Goal: Information Seeking & Learning: Learn about a topic

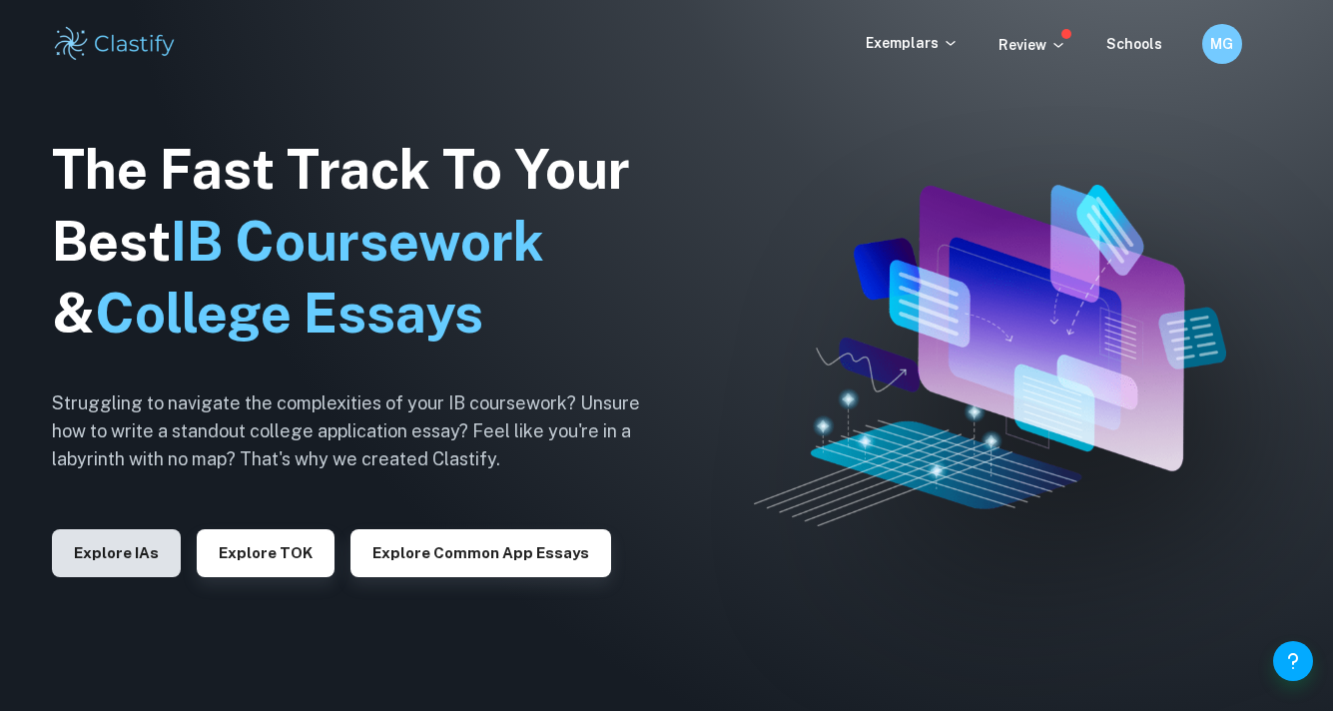
click at [127, 541] on button "Explore IAs" at bounding box center [116, 553] width 129 height 48
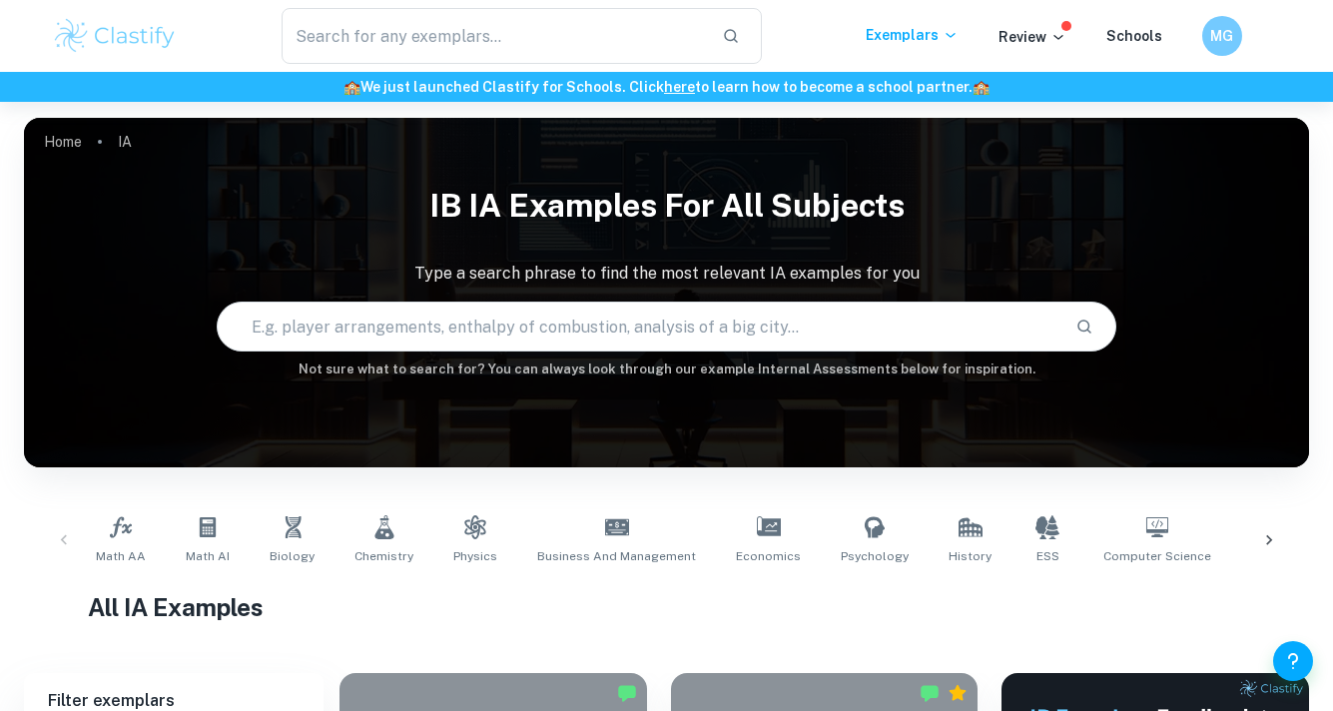
scroll to position [115, 0]
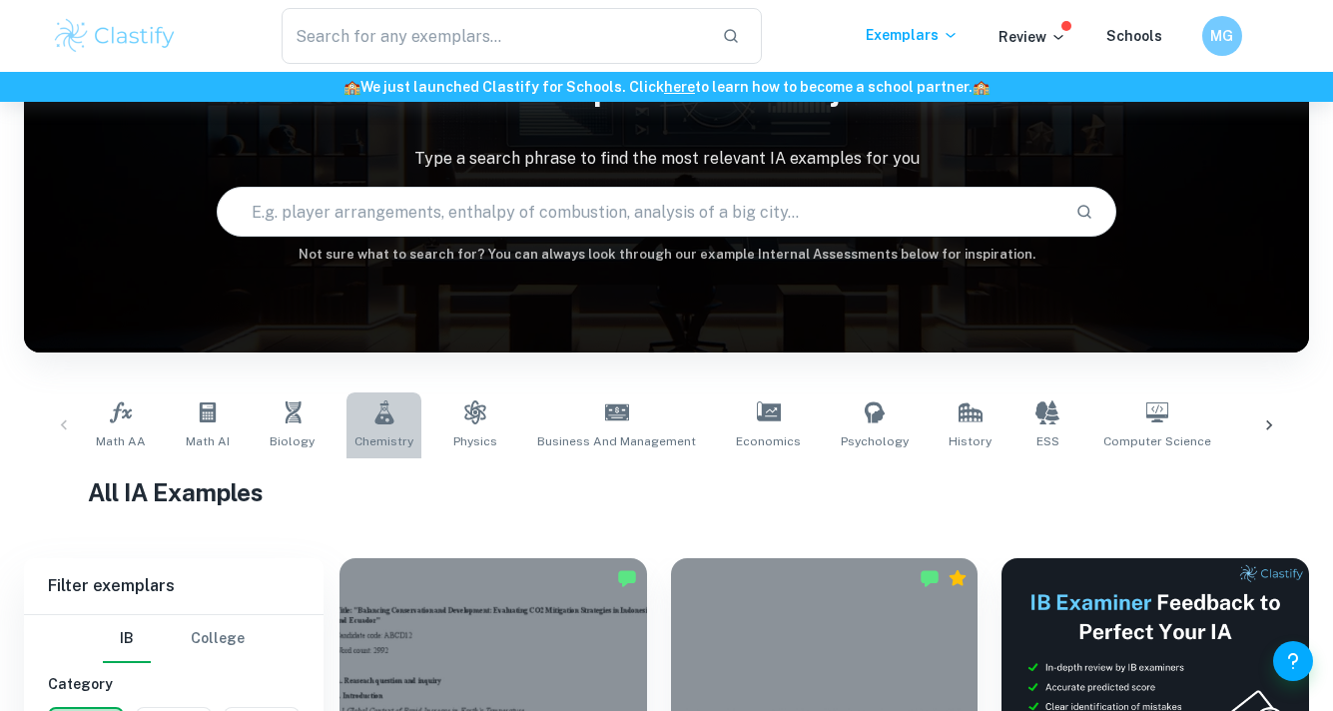
click at [372, 408] on icon at bounding box center [384, 412] width 24 height 24
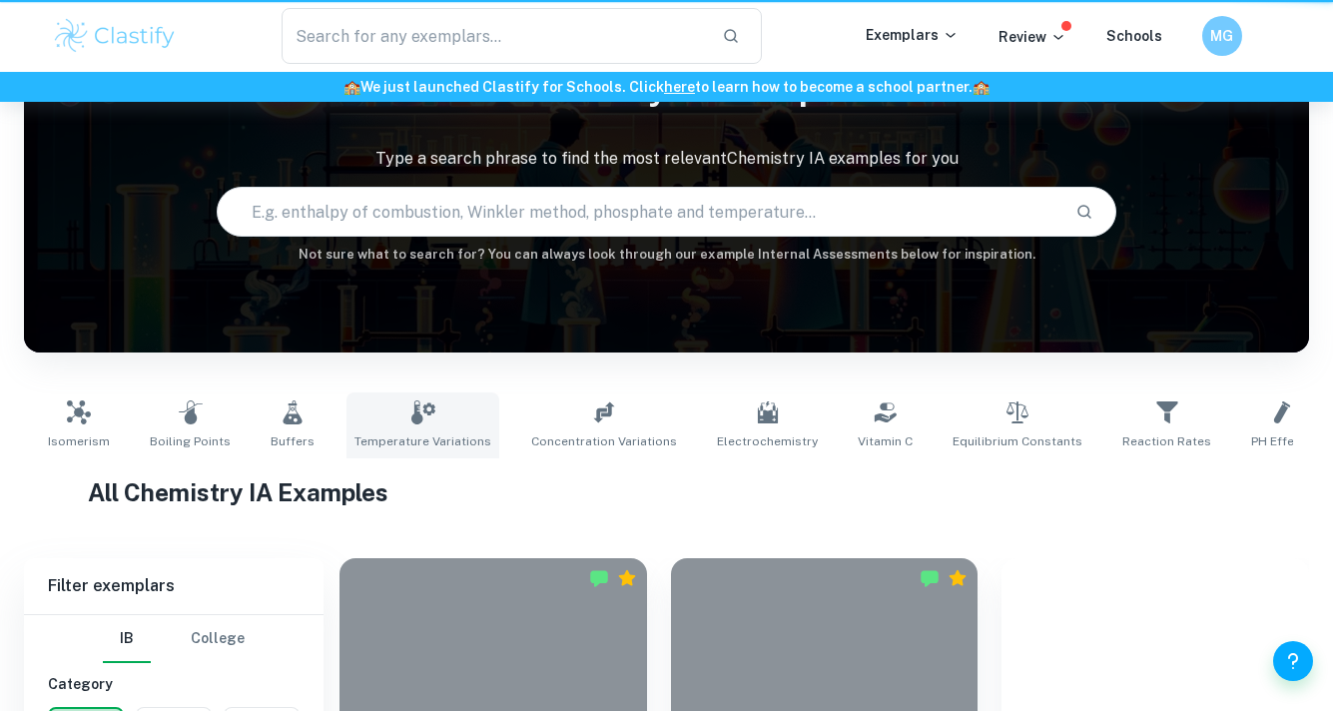
type input "Chemistry"
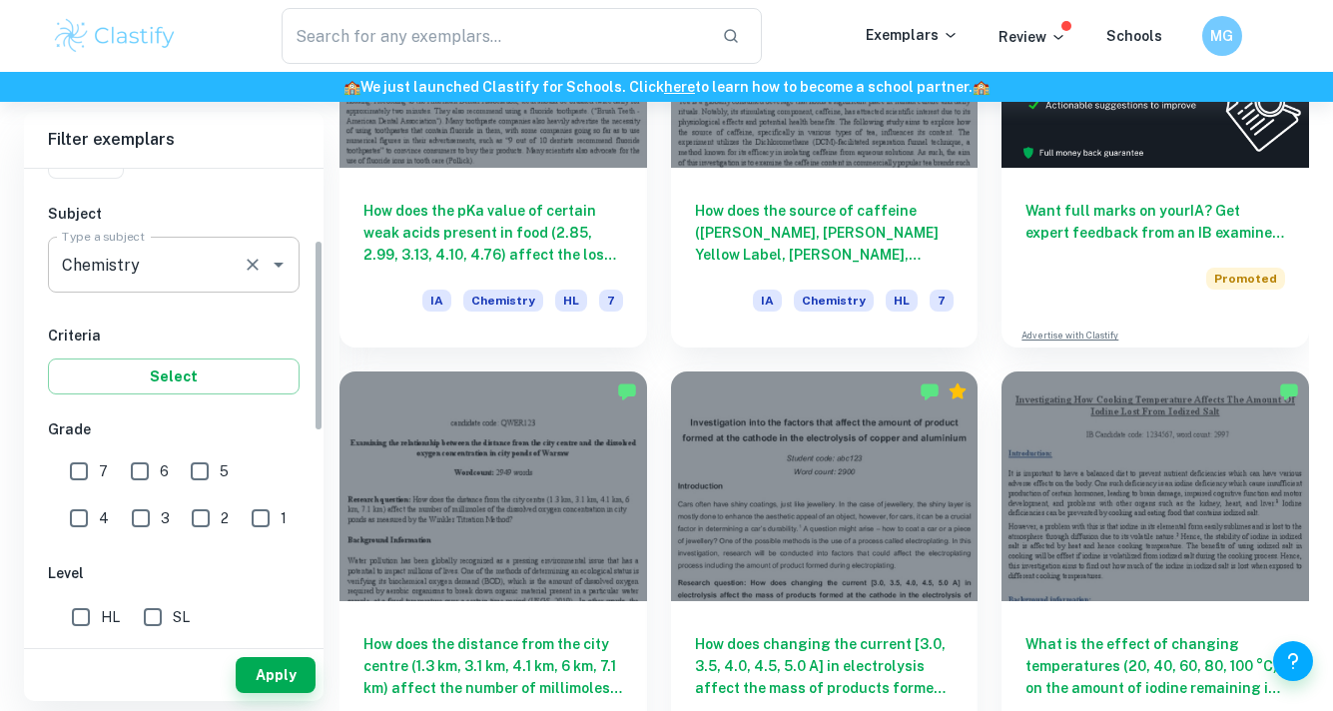
scroll to position [198, 0]
click at [83, 463] on input "7" at bounding box center [79, 469] width 40 height 40
checkbox input "true"
click at [301, 668] on button "Apply" at bounding box center [276, 675] width 80 height 36
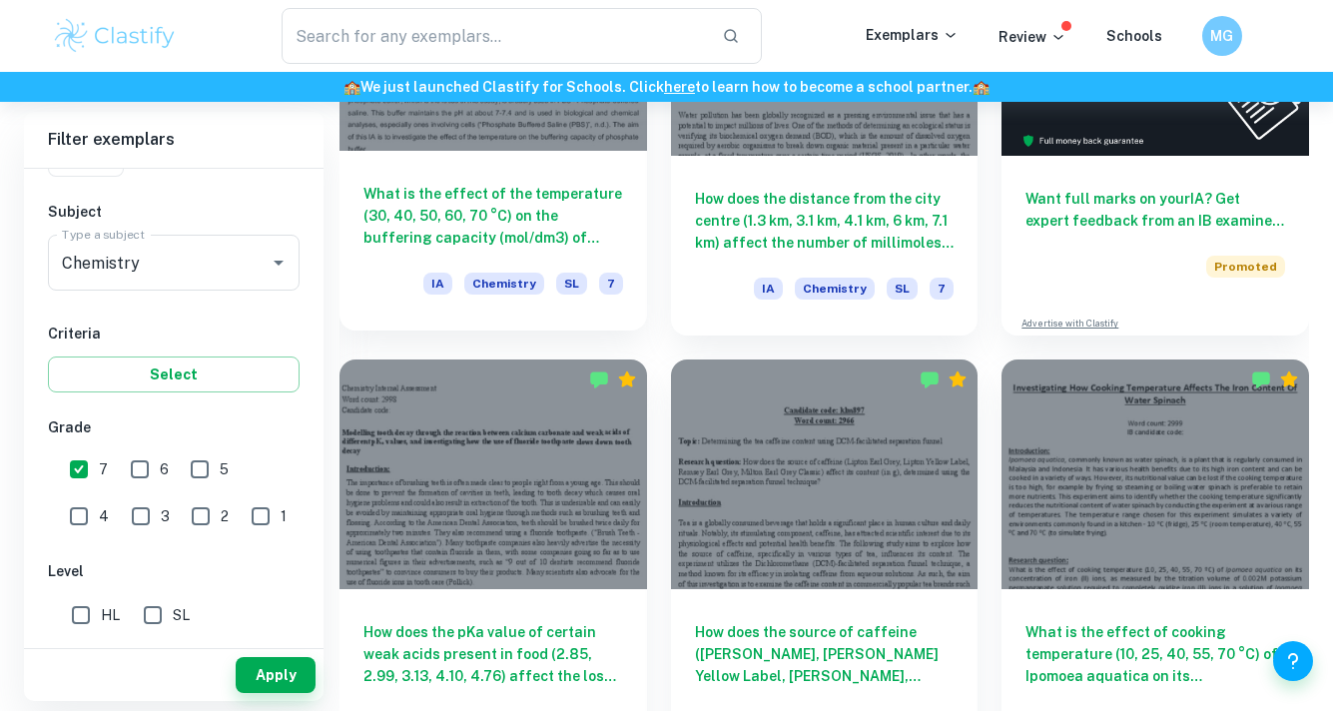
scroll to position [751, 0]
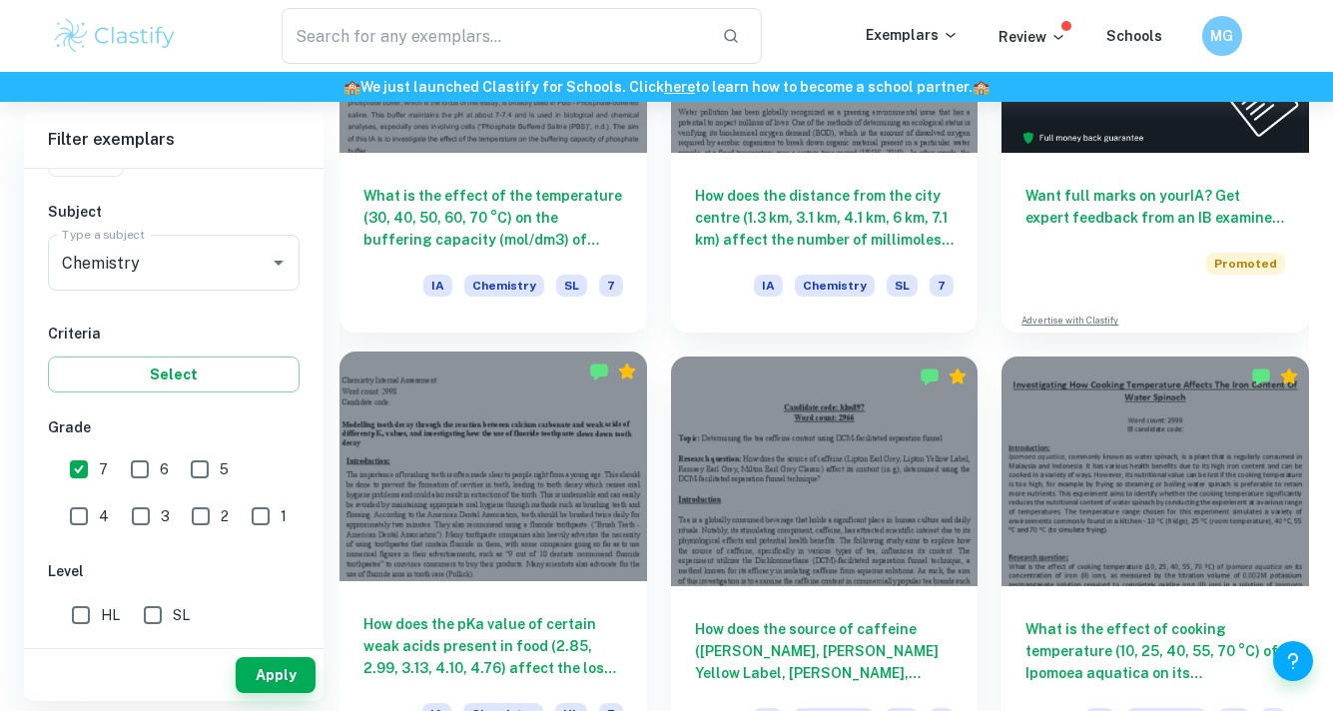
click at [573, 569] on div at bounding box center [492, 466] width 307 height 231
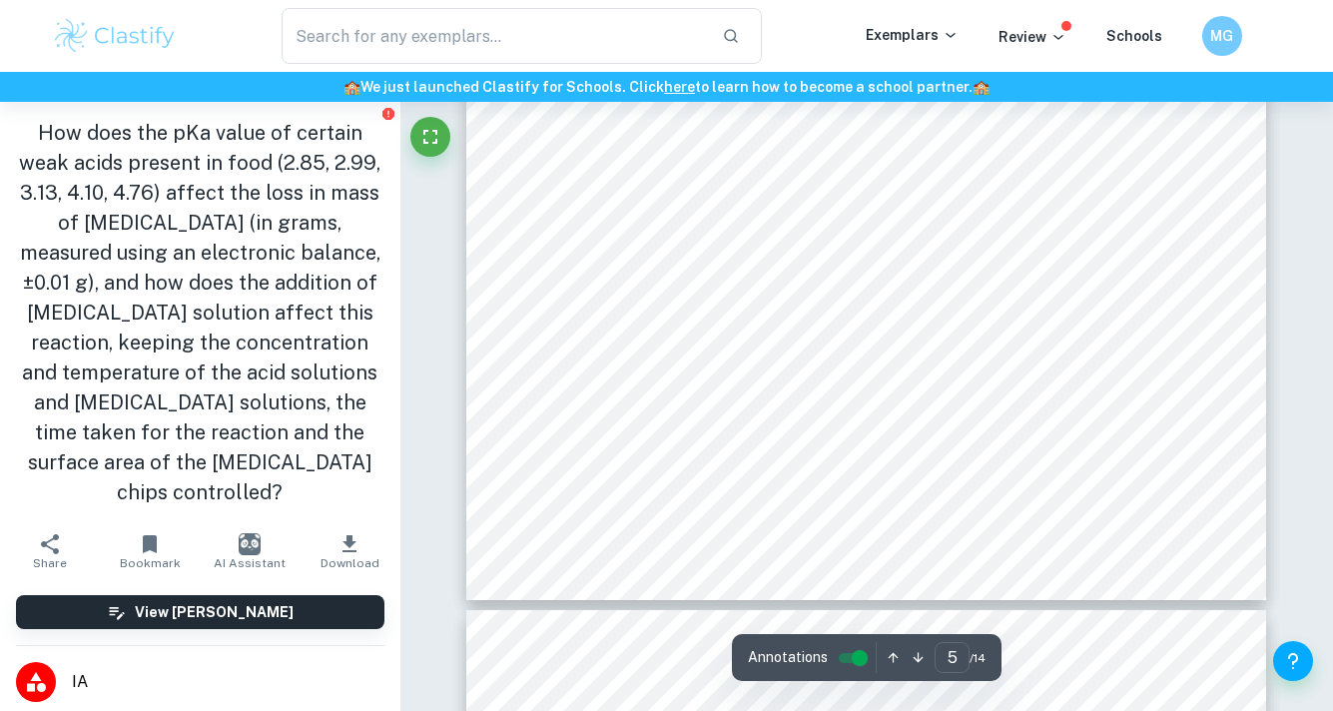
scroll to position [4563, 0]
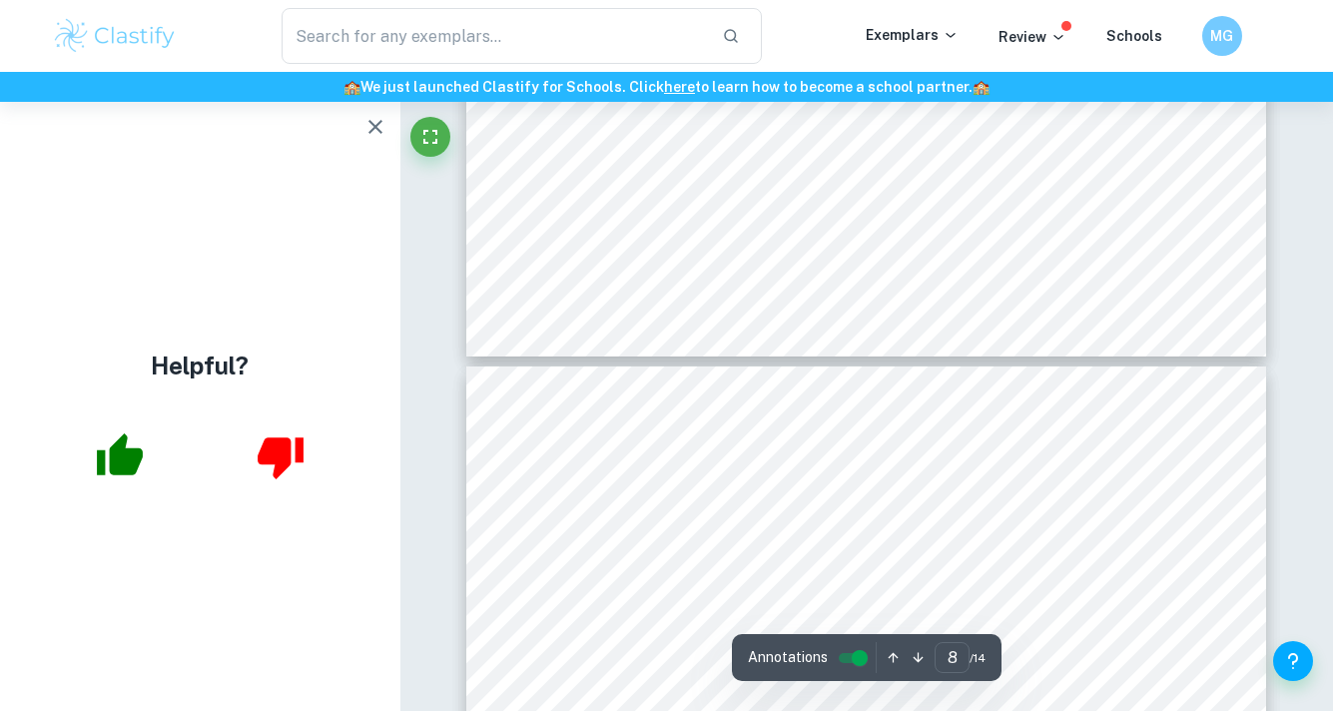
type input "9"
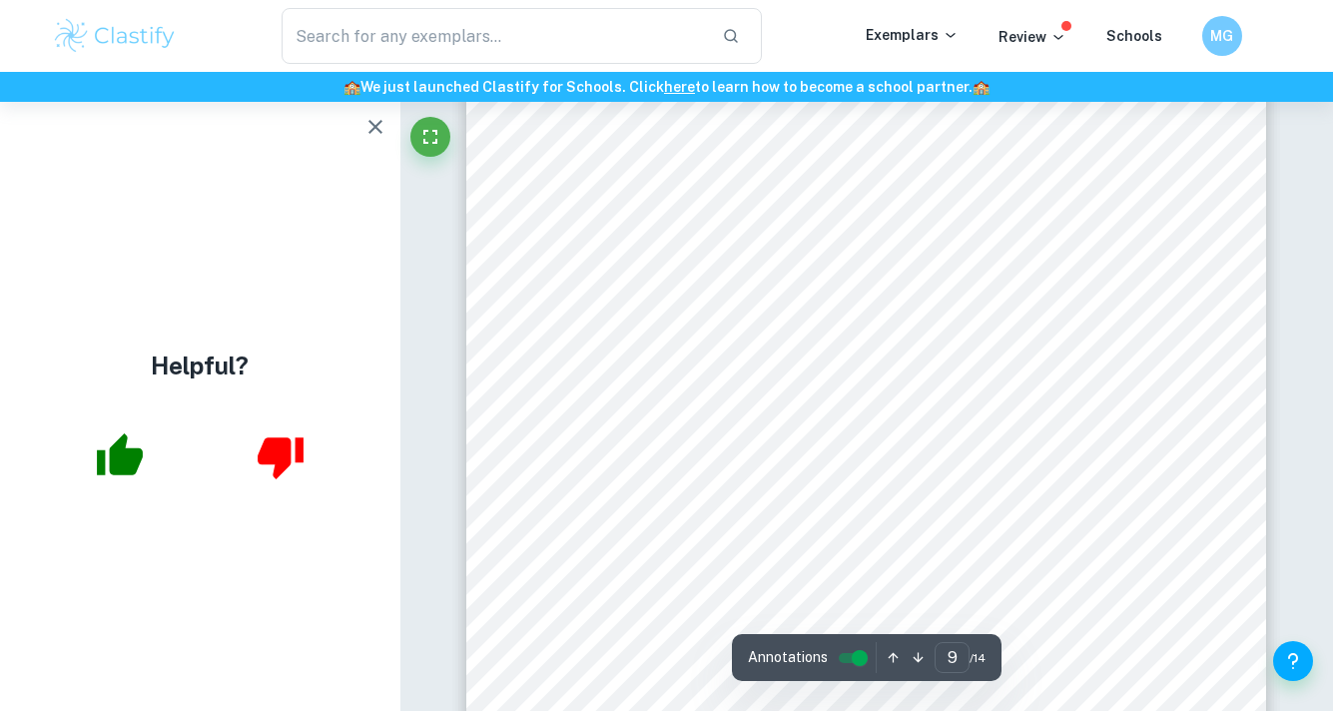
scroll to position [8979, 0]
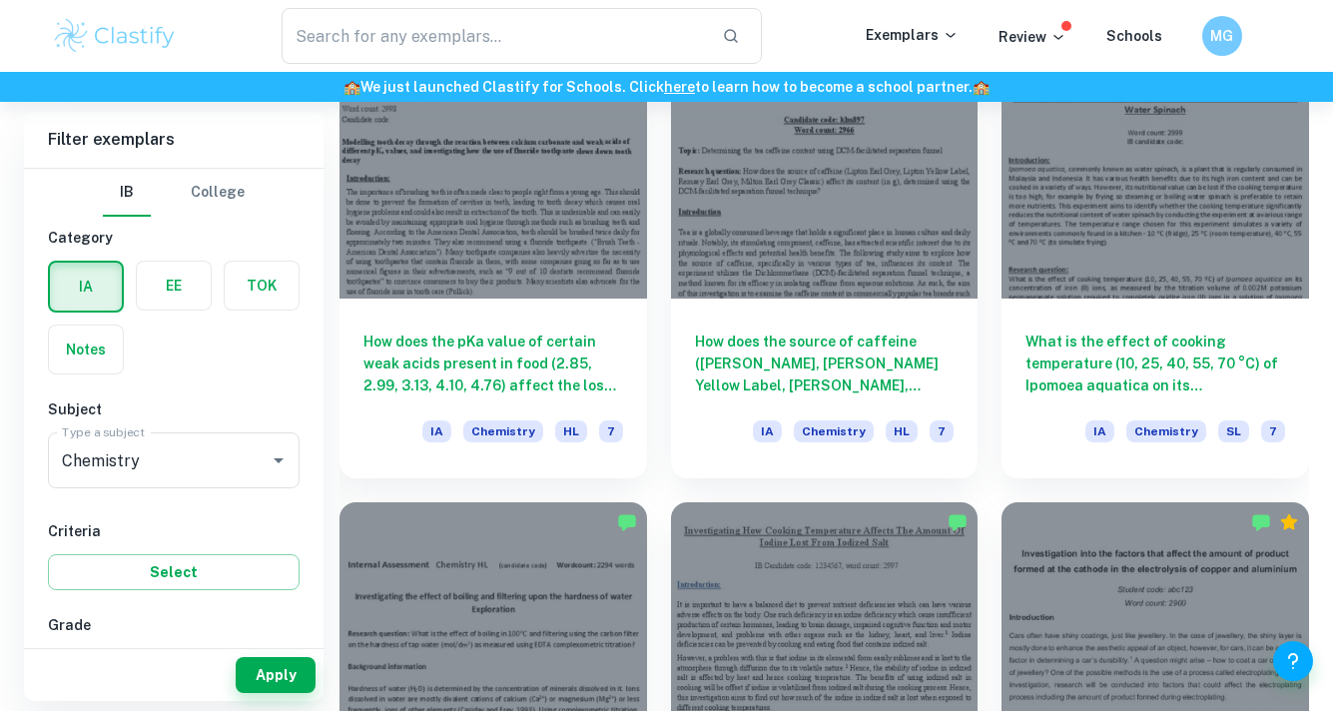
scroll to position [1396, 0]
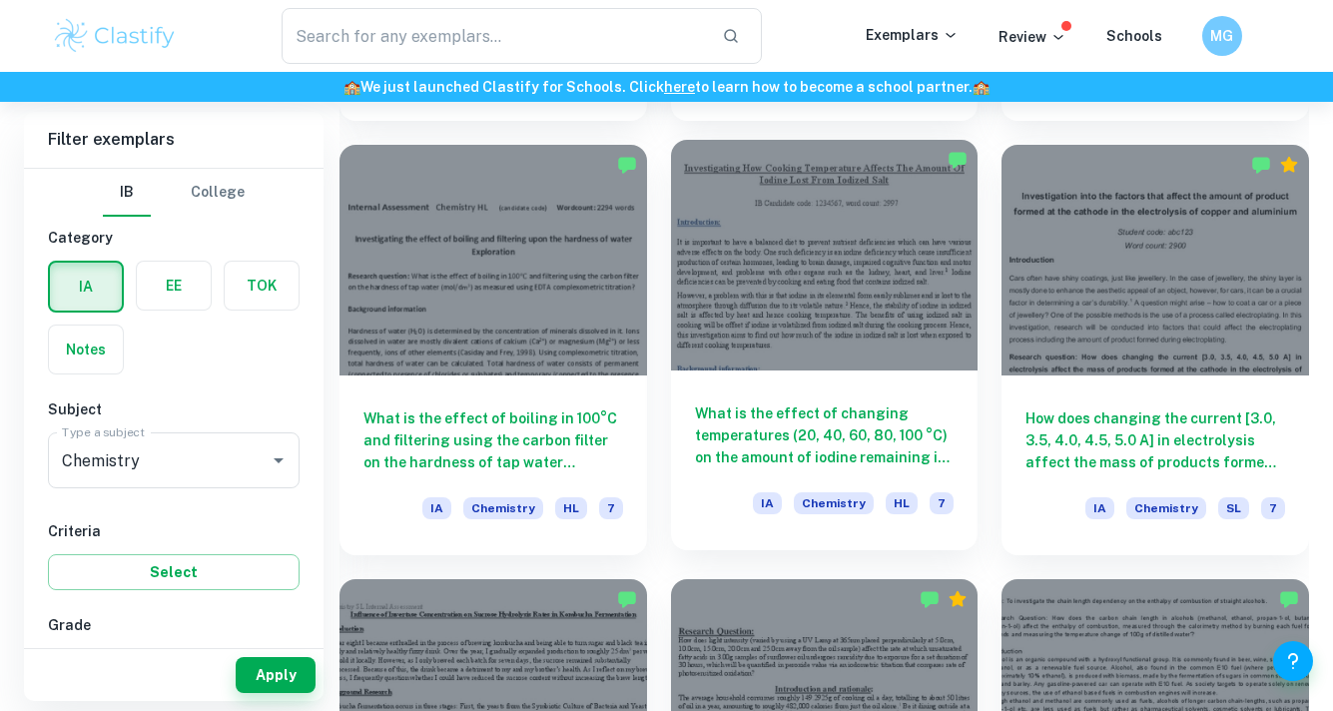
click at [868, 381] on div "What is the effect of changing temperatures (20, 40, 60, 80, 100 °C) on the amo…" at bounding box center [824, 460] width 307 height 180
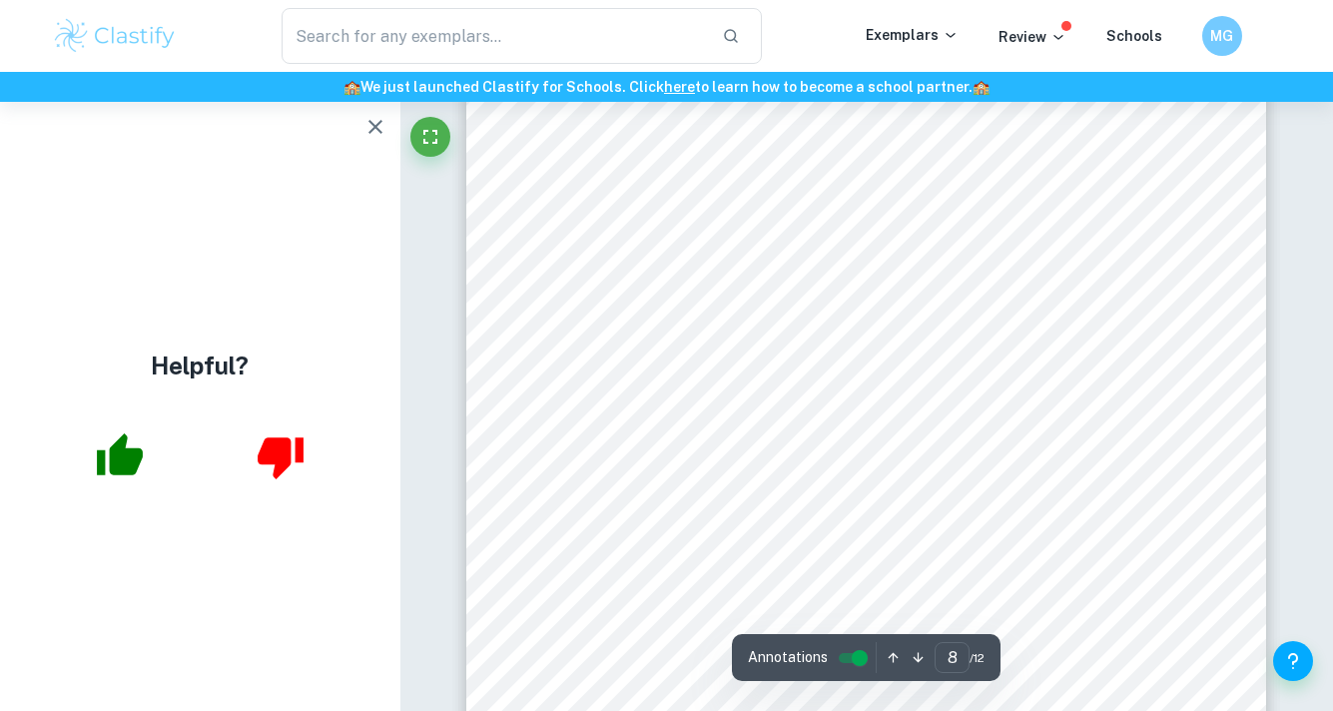
scroll to position [7639, 0]
click at [376, 121] on icon "button" at bounding box center [375, 127] width 24 height 24
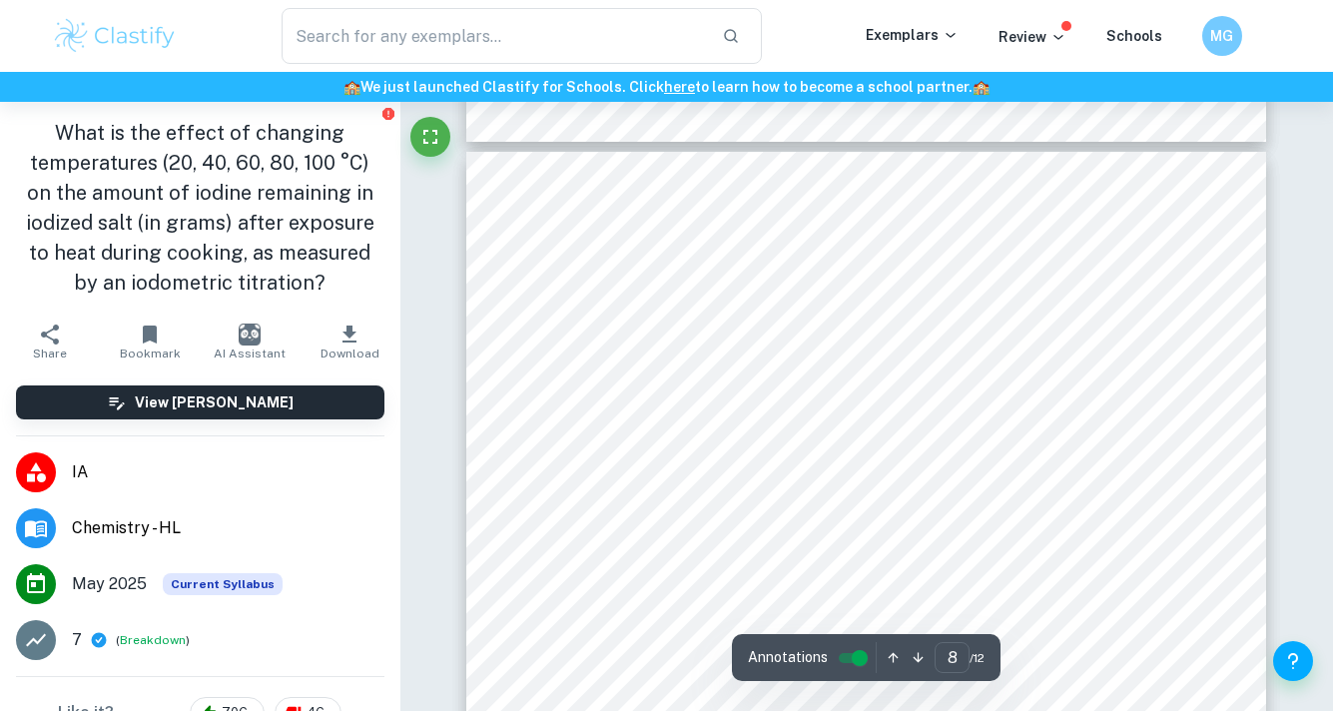
scroll to position [7662, 0]
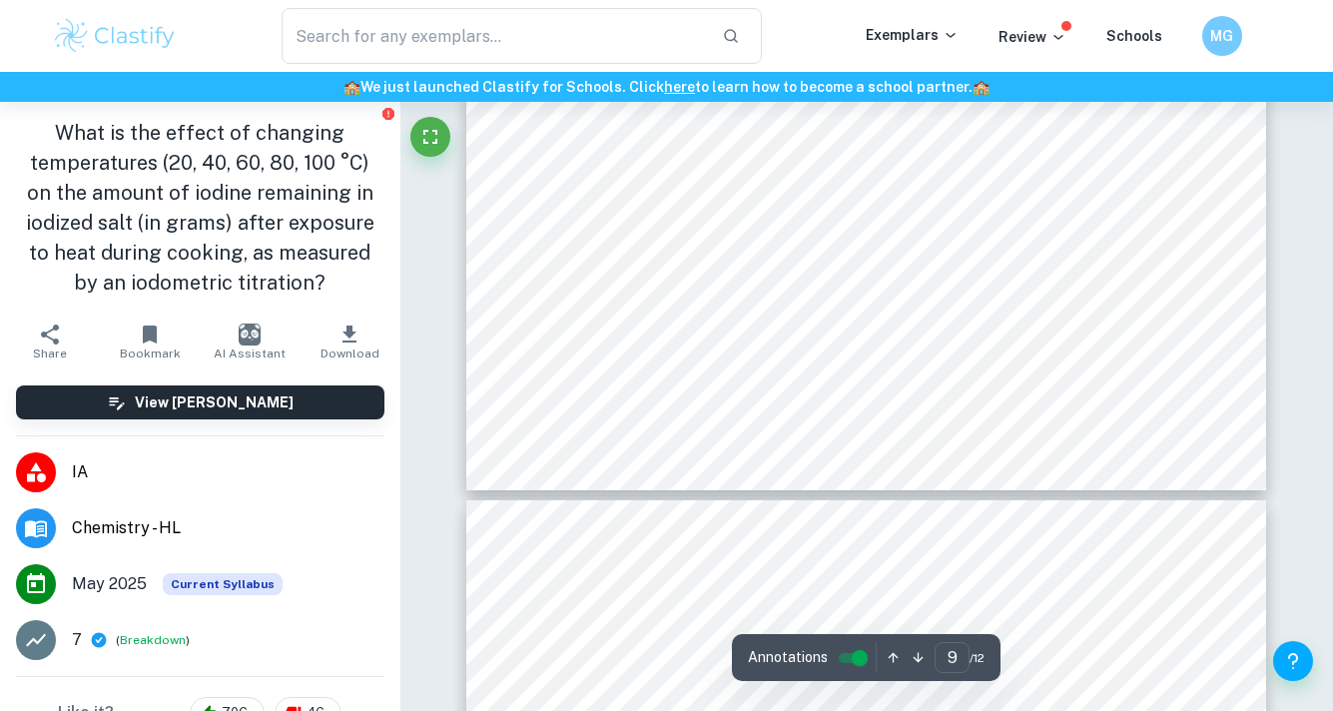
type input "10"
